Goal: Task Accomplishment & Management: Manage account settings

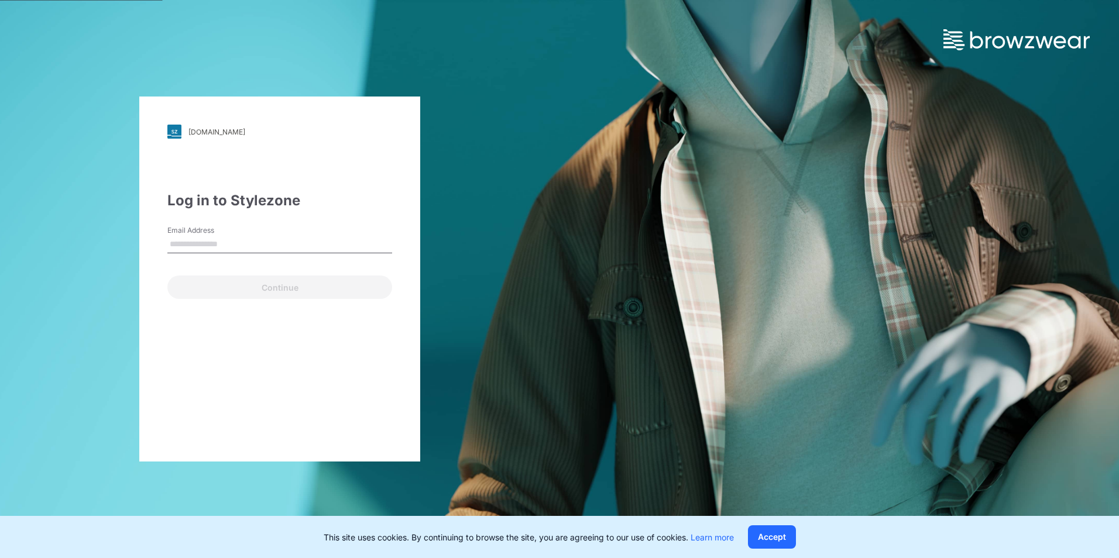
drag, startPoint x: 0, startPoint y: 0, endPoint x: 299, endPoint y: 244, distance: 385.7
click at [299, 244] on input "Email Address" at bounding box center [279, 245] width 225 height 18
type input "**********"
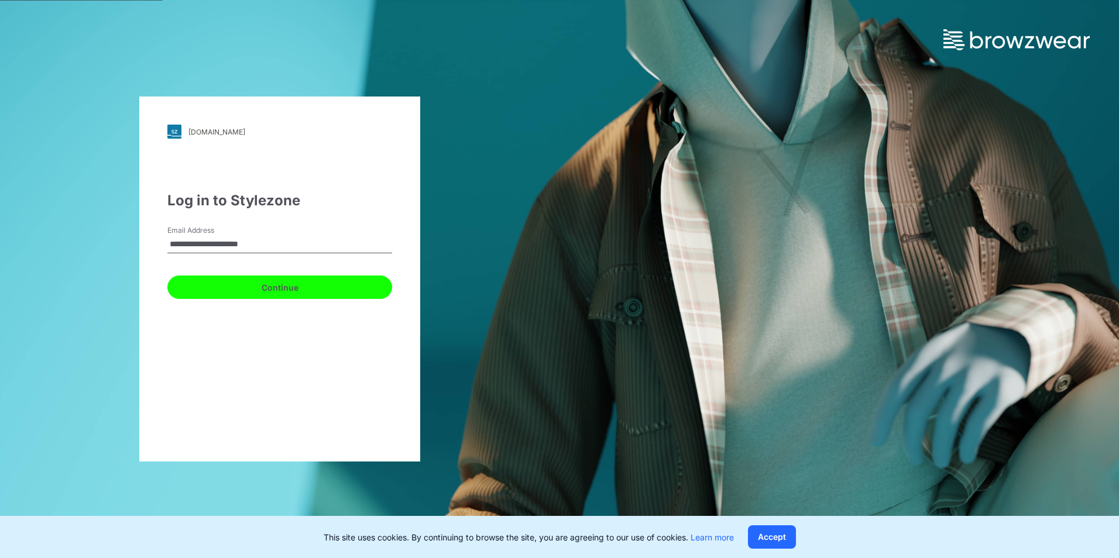
click at [286, 287] on button "Continue" at bounding box center [279, 287] width 225 height 23
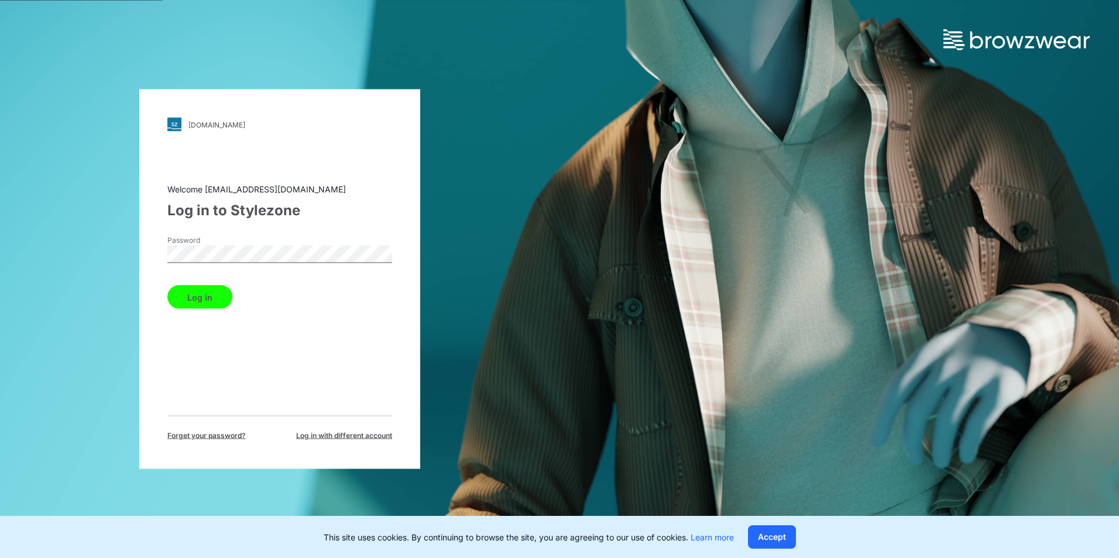
click at [232, 294] on div "Log in" at bounding box center [279, 295] width 225 height 28
click at [215, 303] on button "Log in" at bounding box center [199, 297] width 65 height 23
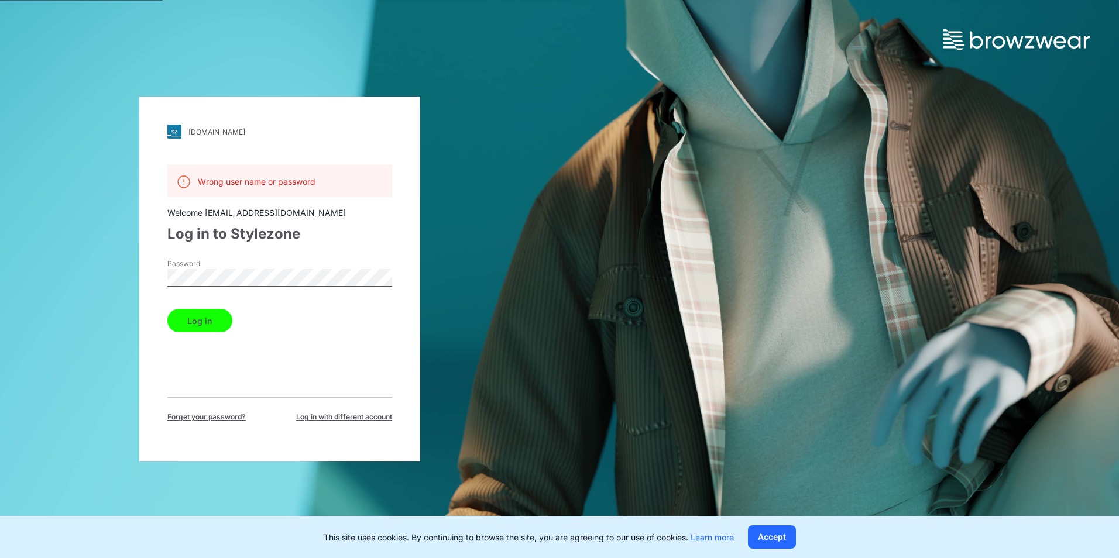
click at [193, 327] on button "Log in" at bounding box center [199, 320] width 65 height 23
click at [188, 321] on button "Log in" at bounding box center [199, 320] width 65 height 23
click at [208, 325] on button "Log in" at bounding box center [199, 320] width 65 height 23
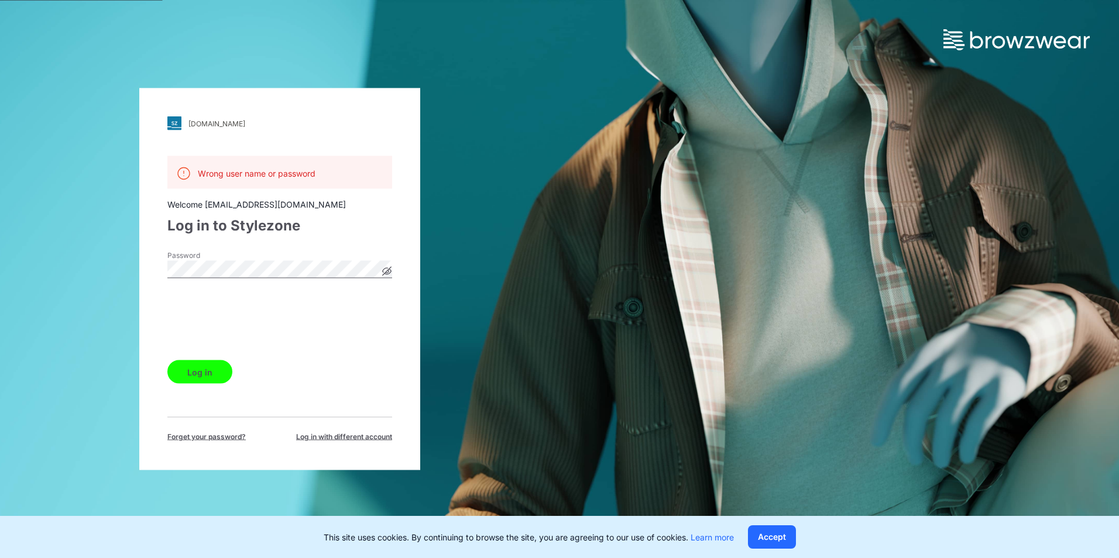
click at [209, 373] on button "Log in" at bounding box center [199, 372] width 65 height 23
